Goal: Use online tool/utility: Utilize a website feature to perform a specific function

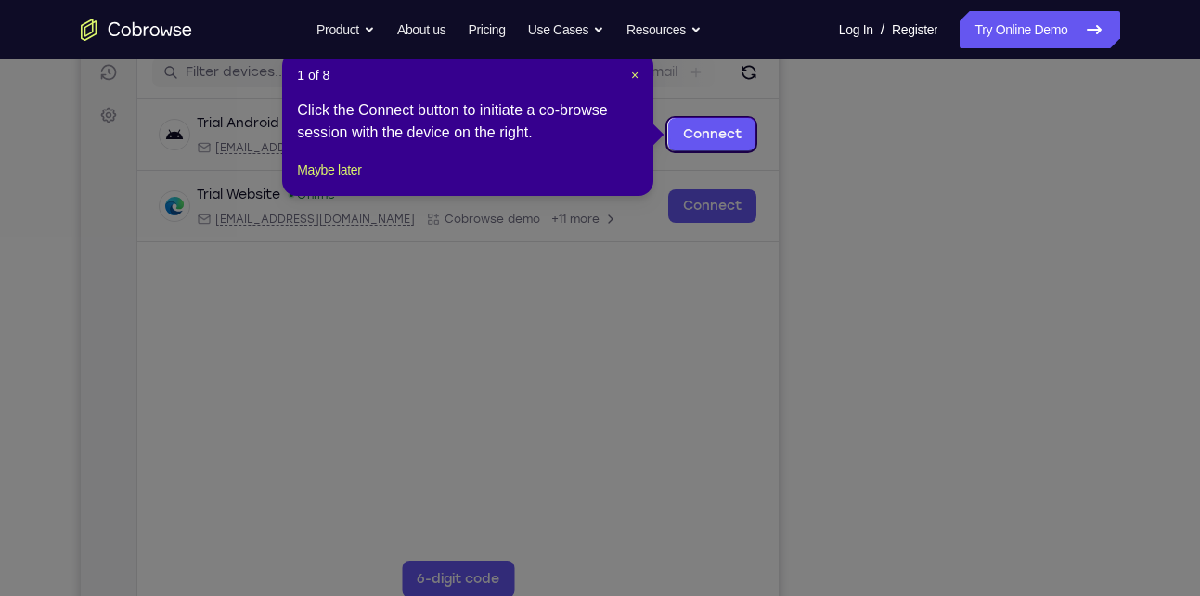
scroll to position [239, 0]
click at [632, 78] on span "×" at bounding box center [634, 76] width 7 height 15
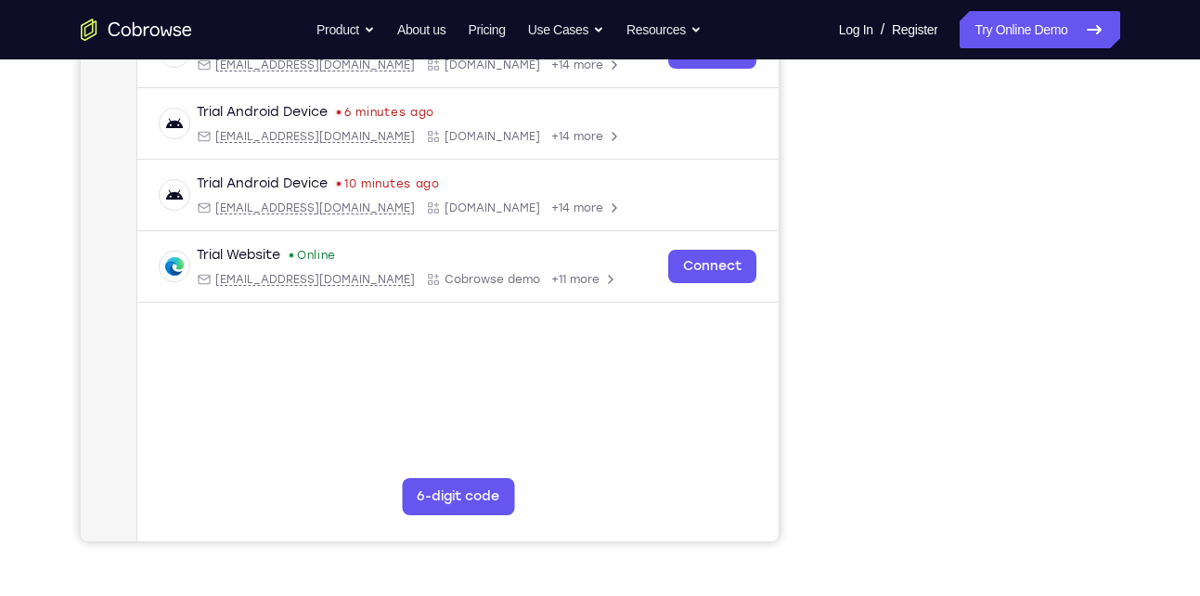
scroll to position [0, 0]
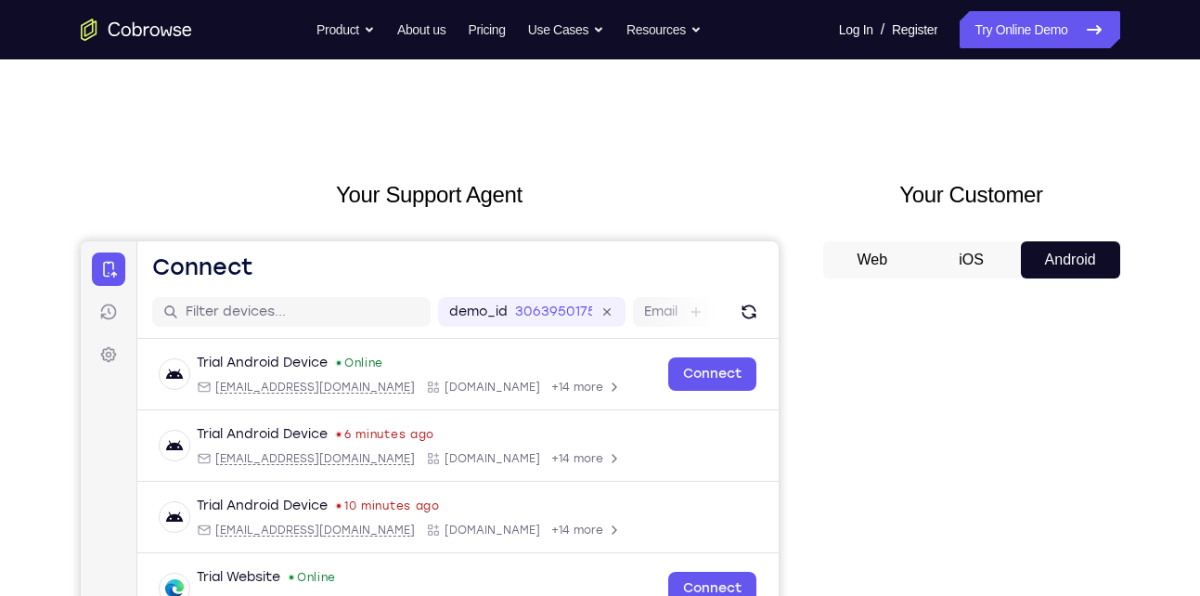
click at [118, 19] on icon "Go to the home page" at bounding box center [136, 30] width 111 height 22
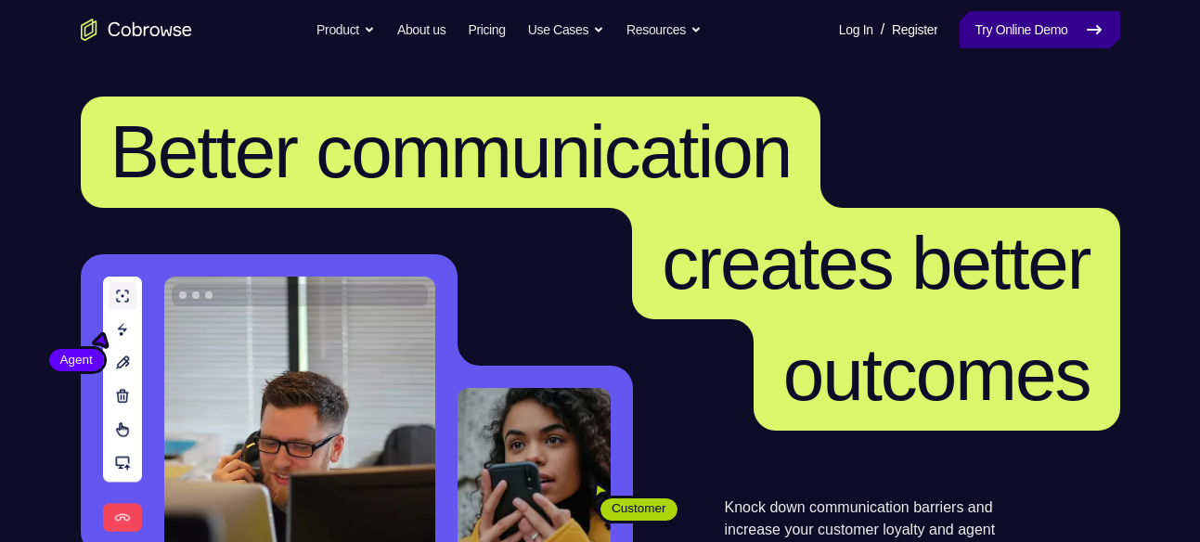
click at [1012, 29] on link "Try Online Demo" at bounding box center [1040, 29] width 160 height 37
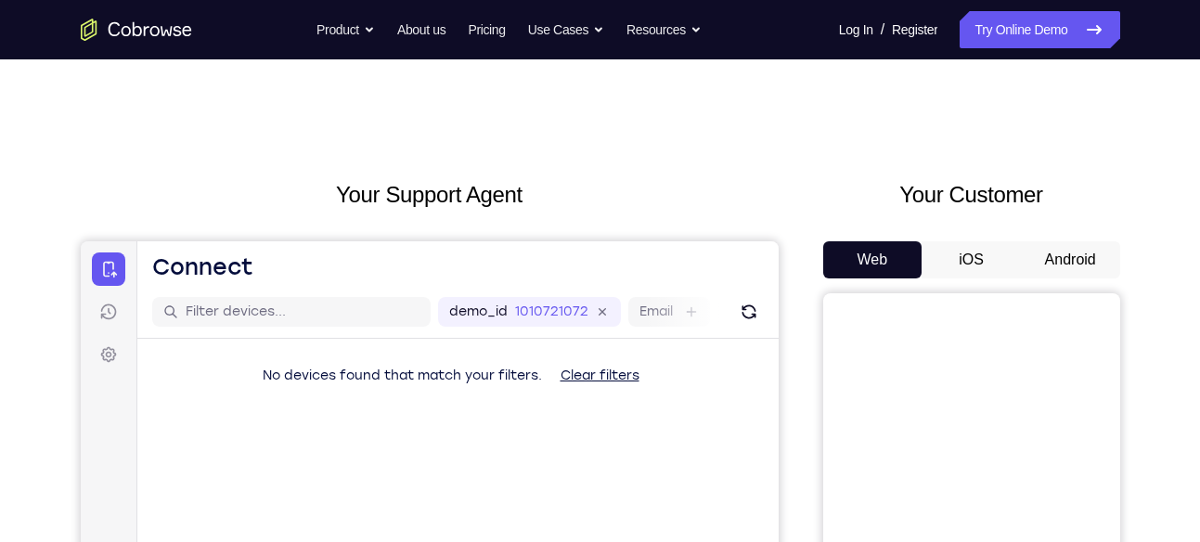
click at [1068, 276] on button "Android" at bounding box center [1070, 259] width 99 height 37
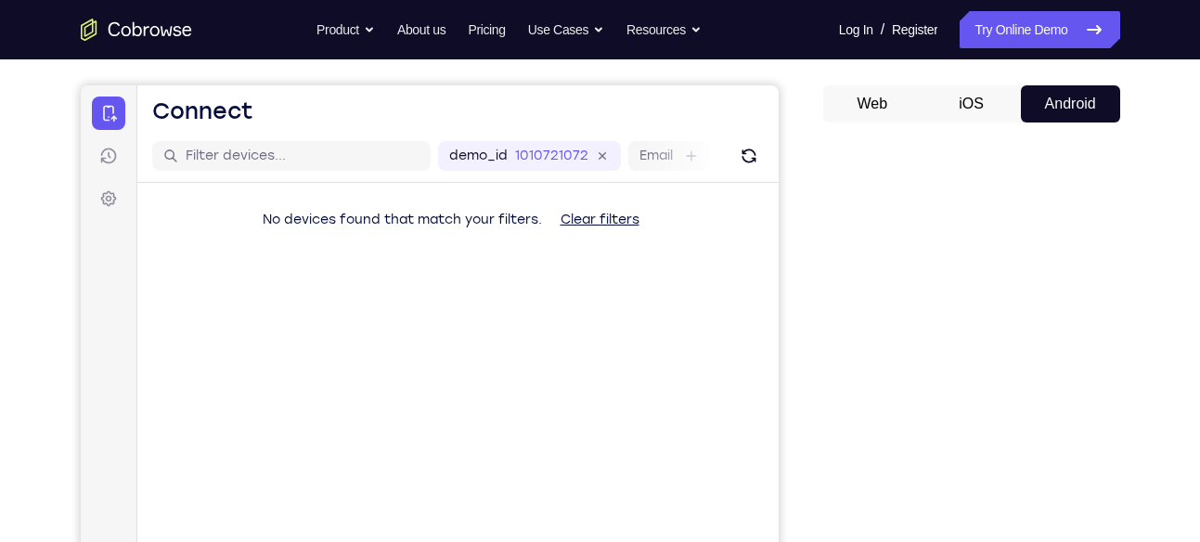
scroll to position [157, 0]
click at [876, 108] on button "Web" at bounding box center [872, 102] width 99 height 37
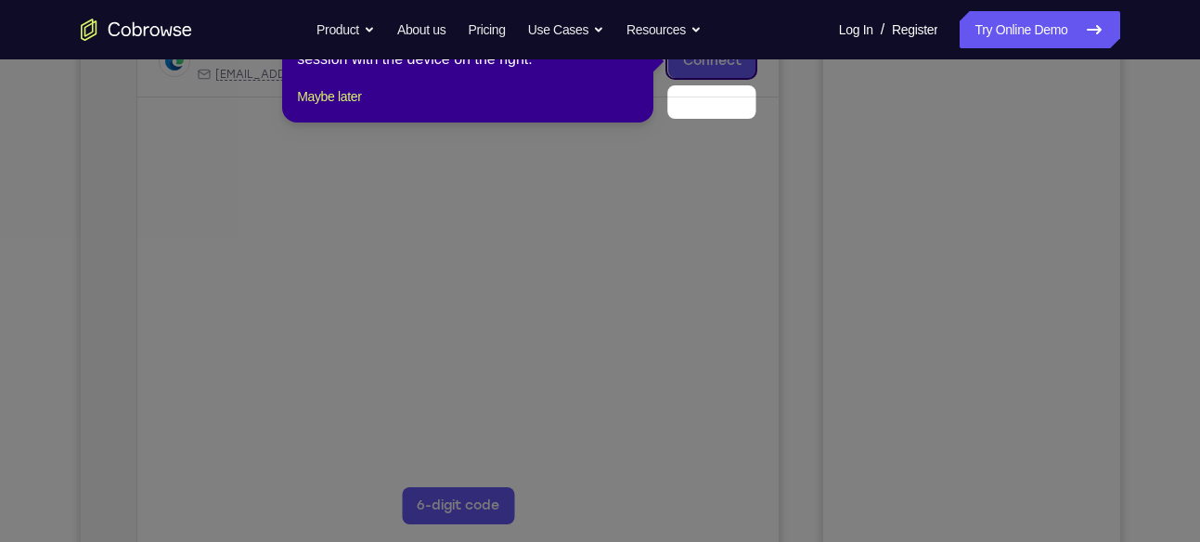
scroll to position [266, 0]
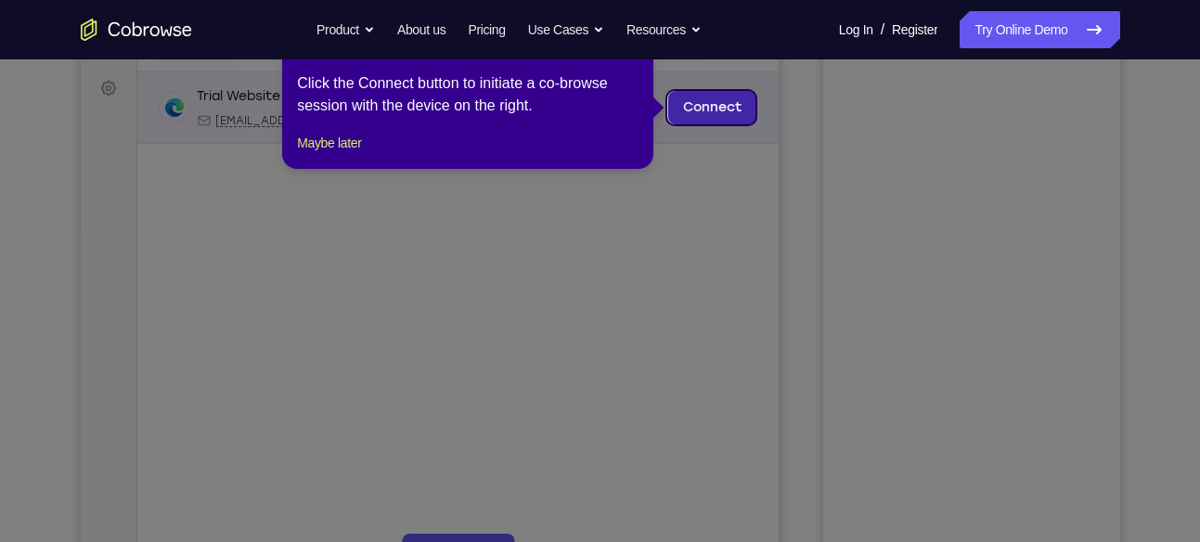
click at [697, 107] on link "Connect" at bounding box center [711, 107] width 88 height 33
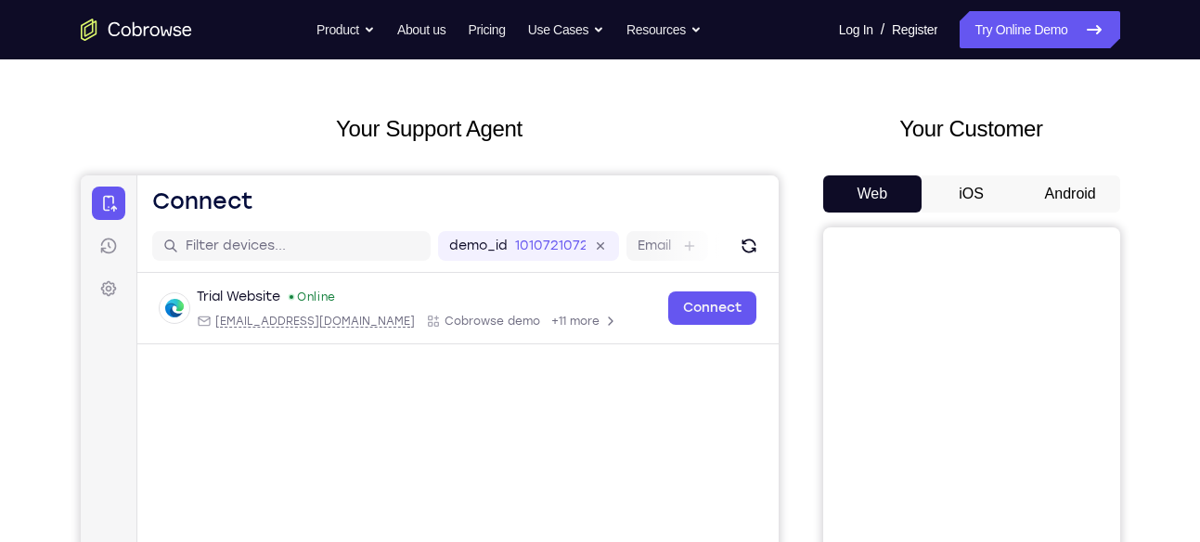
scroll to position [65, 0]
click at [1068, 201] on button "Android" at bounding box center [1070, 194] width 99 height 37
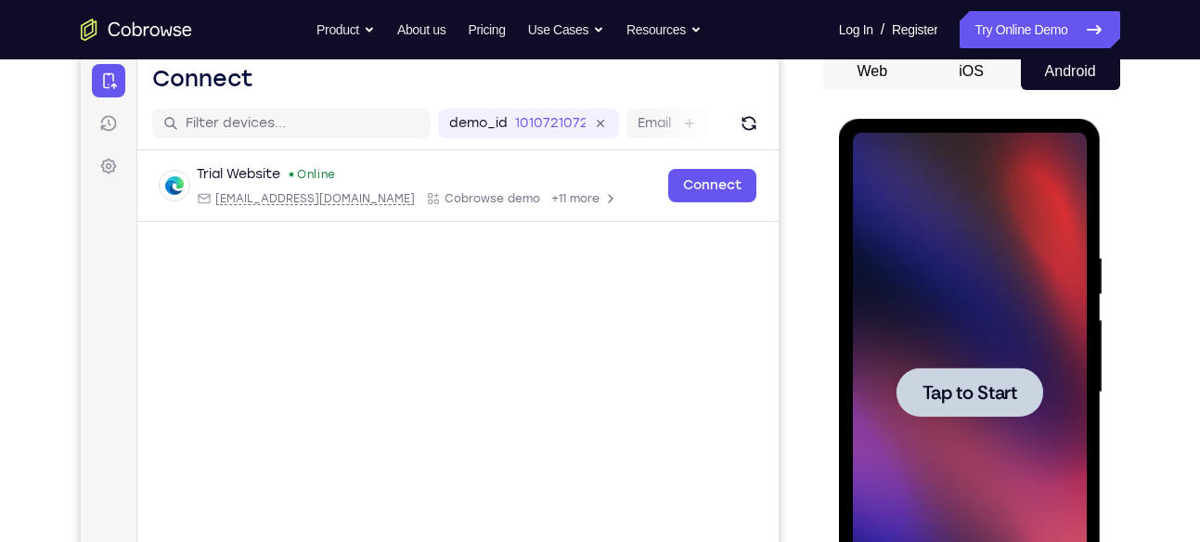
click at [952, 414] on div at bounding box center [970, 392] width 147 height 49
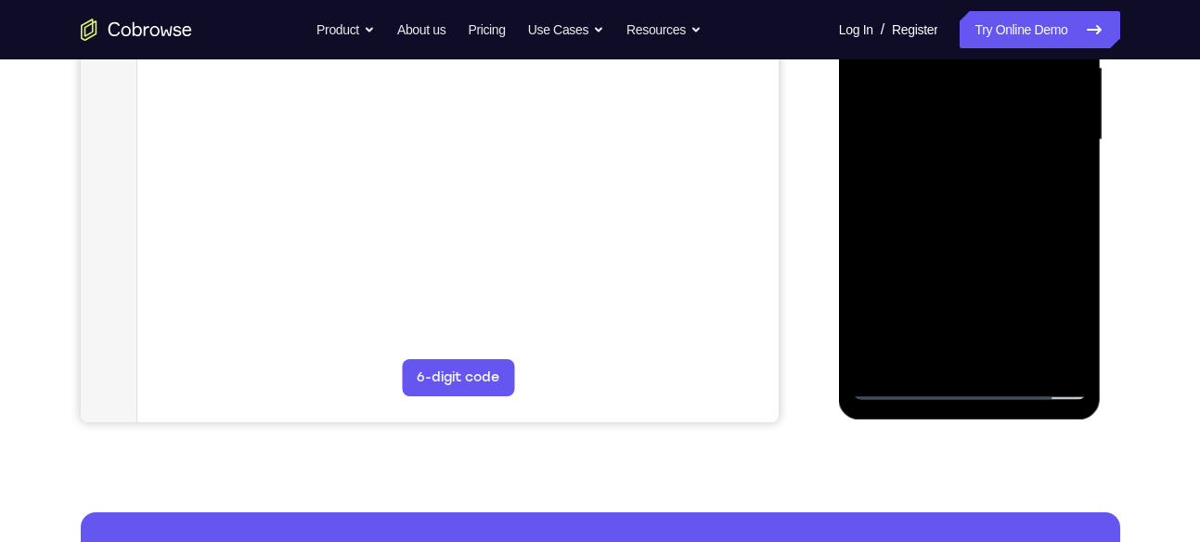
scroll to position [445, 0]
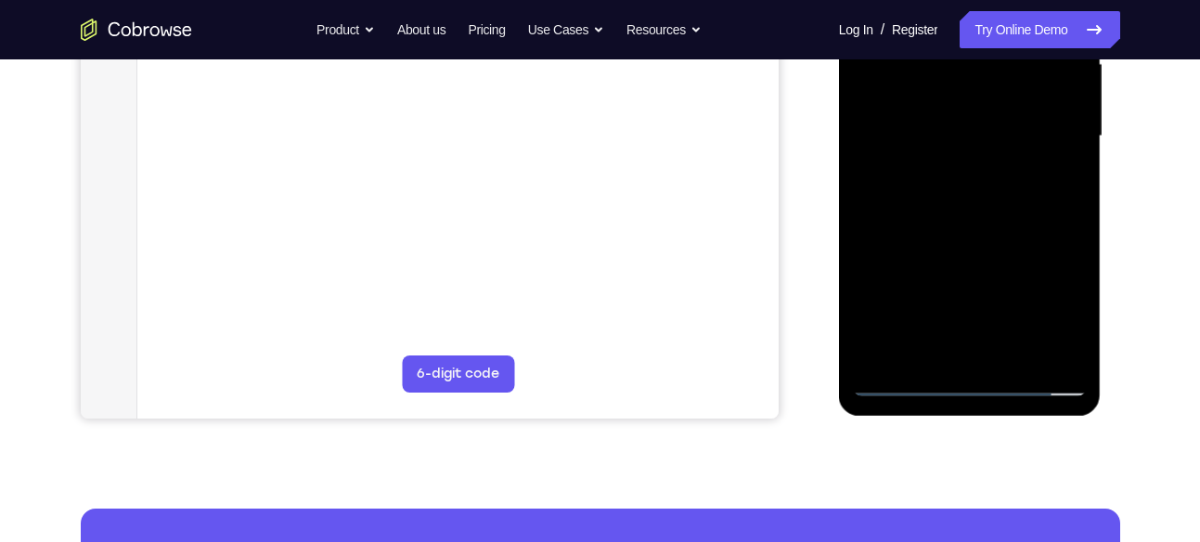
click at [968, 380] on div at bounding box center [970, 137] width 234 height 520
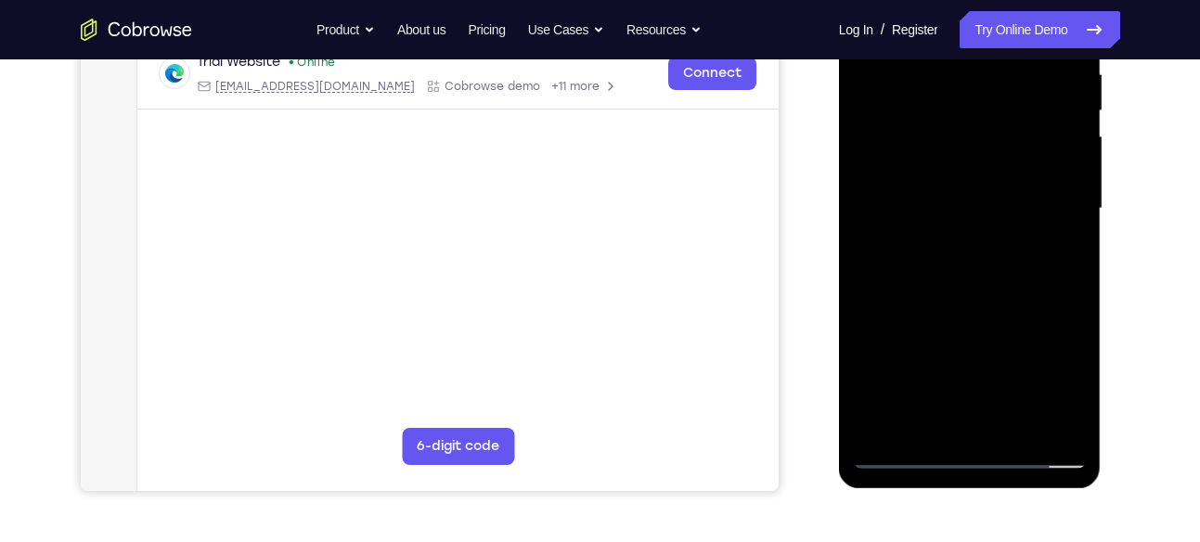
scroll to position [371, 0]
click at [1042, 372] on div at bounding box center [970, 210] width 234 height 520
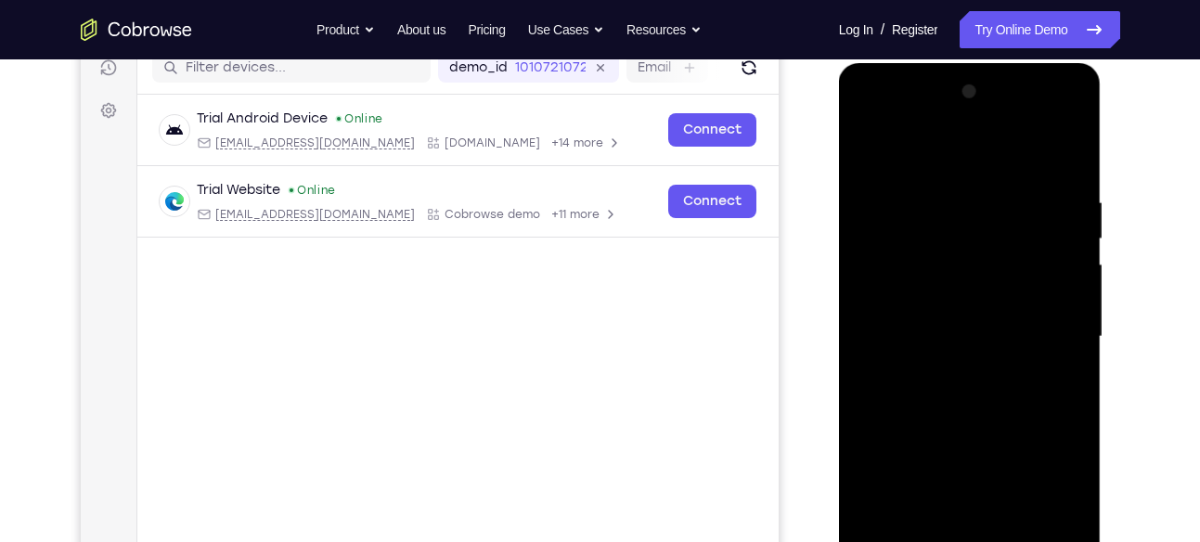
scroll to position [243, 0]
click at [868, 123] on div at bounding box center [970, 338] width 234 height 520
click at [1049, 330] on div at bounding box center [970, 338] width 234 height 520
click at [951, 369] on div at bounding box center [970, 338] width 234 height 520
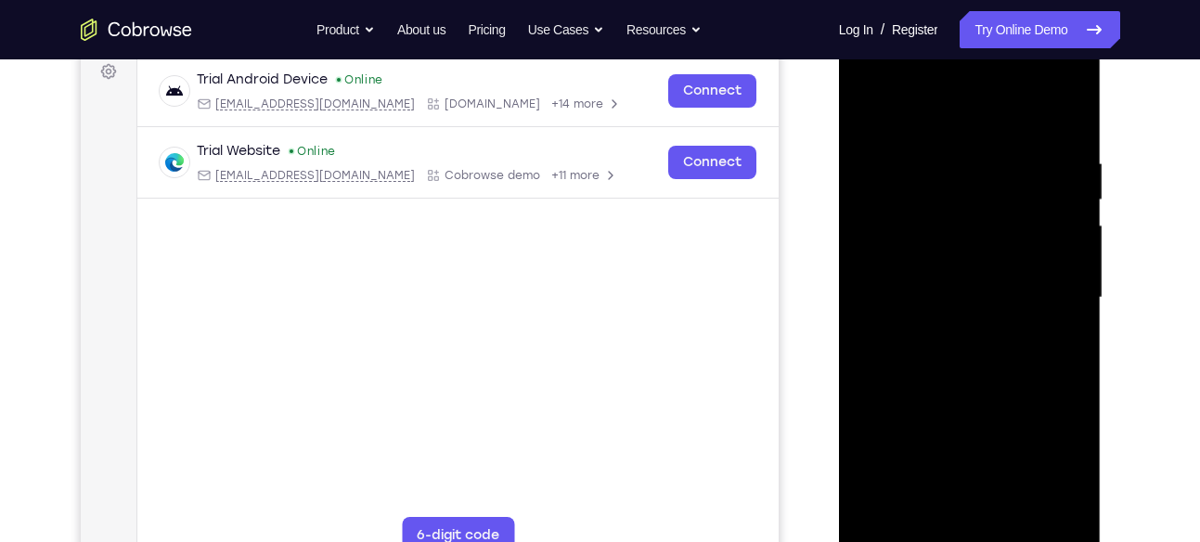
scroll to position [284, 0]
click at [941, 278] on div at bounding box center [970, 297] width 234 height 520
click at [928, 254] on div at bounding box center [970, 297] width 234 height 520
click at [908, 289] on div at bounding box center [970, 297] width 234 height 520
click at [953, 344] on div at bounding box center [970, 297] width 234 height 520
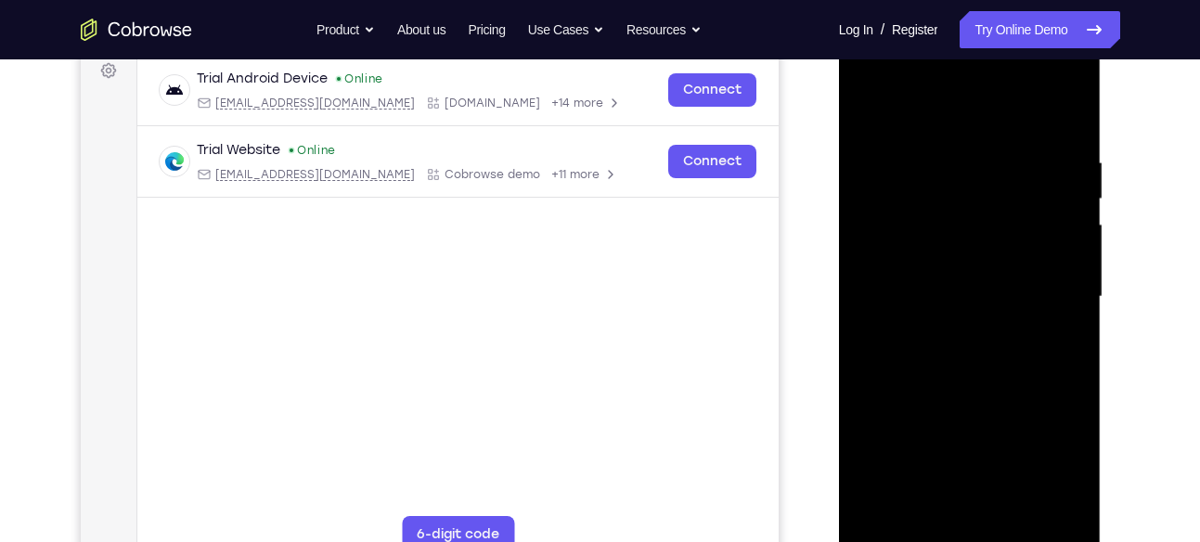
click at [930, 363] on div at bounding box center [970, 297] width 234 height 520
click at [941, 352] on div at bounding box center [970, 297] width 234 height 520
click at [918, 321] on div at bounding box center [970, 297] width 234 height 520
click at [1061, 259] on div at bounding box center [970, 297] width 234 height 520
click at [945, 297] on div at bounding box center [970, 297] width 234 height 520
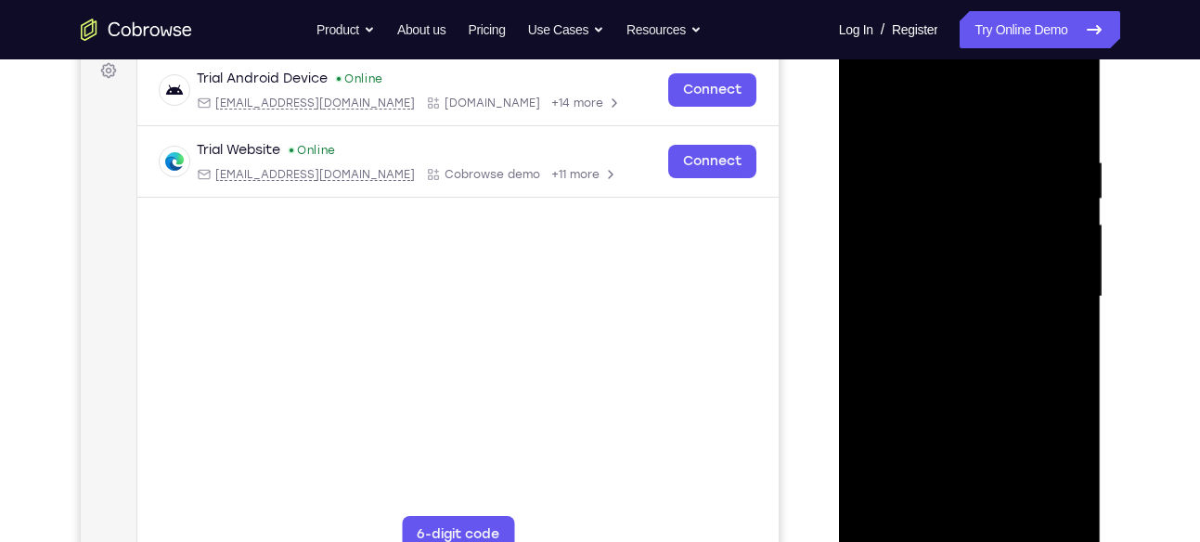
click at [959, 341] on div at bounding box center [970, 297] width 234 height 520
click at [951, 322] on div at bounding box center [970, 297] width 234 height 520
click at [927, 295] on div at bounding box center [970, 297] width 234 height 520
click at [963, 355] on div at bounding box center [970, 297] width 234 height 520
click at [958, 291] on div at bounding box center [970, 297] width 234 height 520
